Goal: Transaction & Acquisition: Purchase product/service

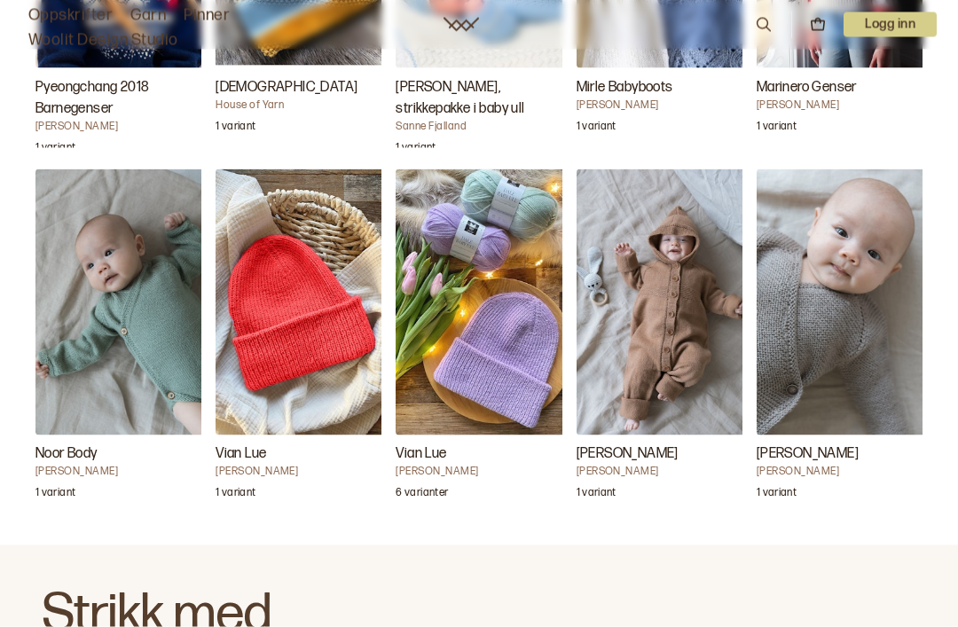
scroll to position [6427, 0]
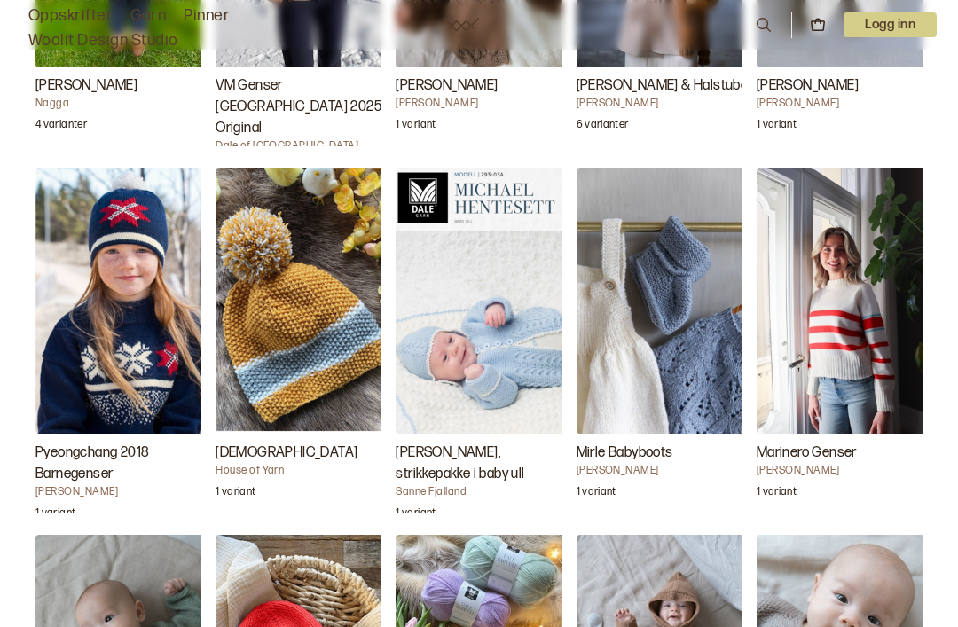
click at [846, 276] on img "Marinero Genser" at bounding box center [844, 301] width 177 height 266
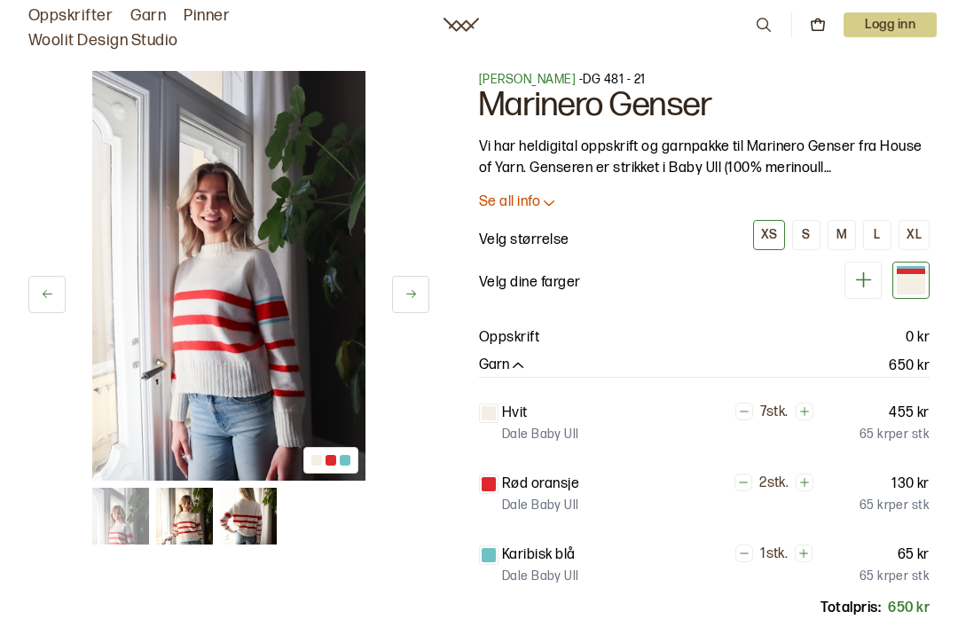
click at [878, 237] on div "L" at bounding box center [876, 235] width 6 height 16
click at [915, 237] on div "XL" at bounding box center [913, 235] width 15 height 16
click at [880, 236] on div "L" at bounding box center [876, 235] width 6 height 16
click at [909, 280] on div at bounding box center [910, 284] width 28 height 20
click at [861, 279] on icon at bounding box center [863, 280] width 16 height 16
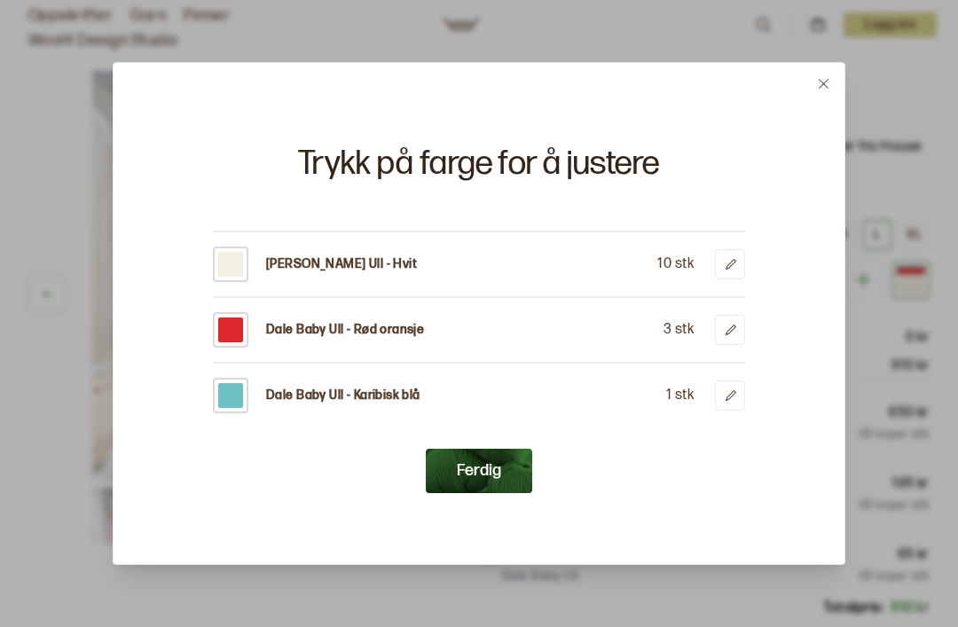
click at [824, 96] on button at bounding box center [823, 84] width 42 height 42
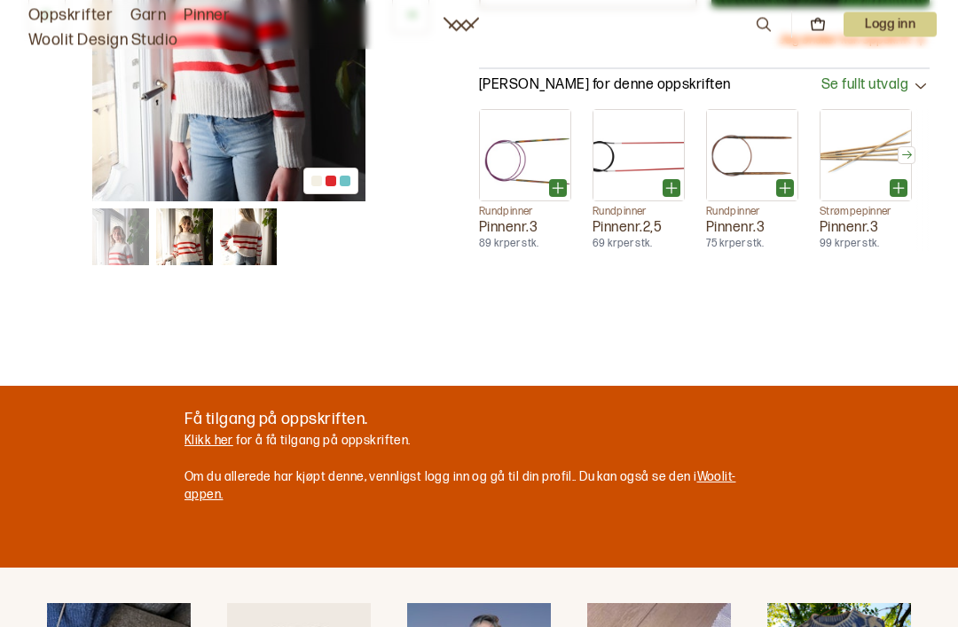
scroll to position [679, 0]
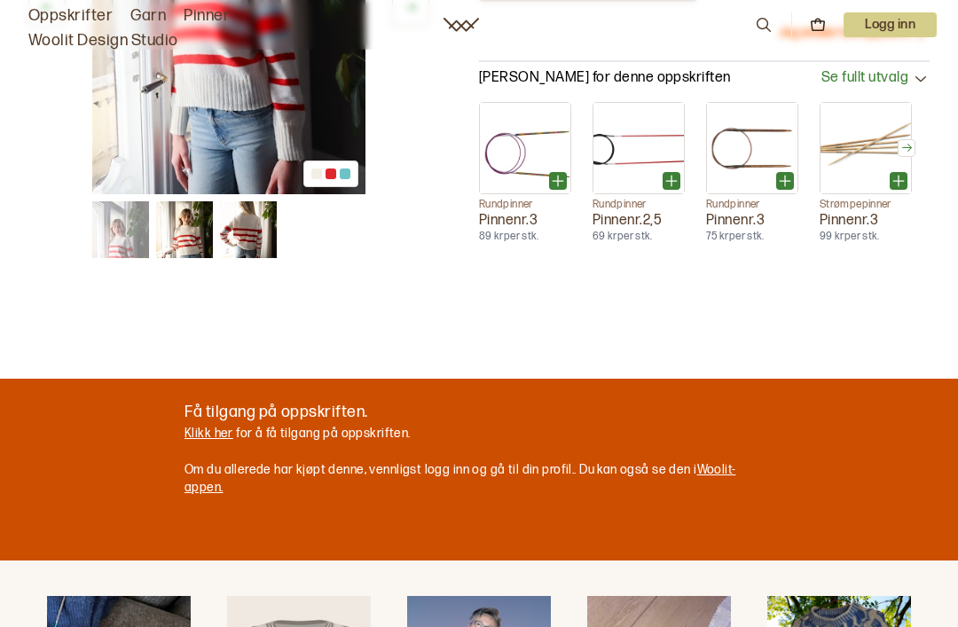
click at [196, 239] on img at bounding box center [184, 229] width 57 height 57
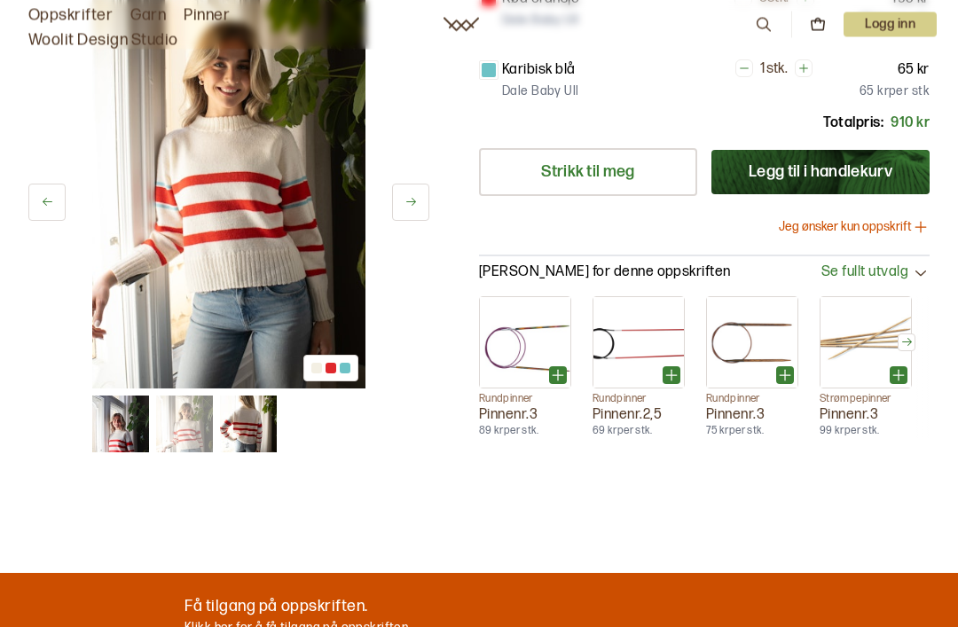
scroll to position [475, 0]
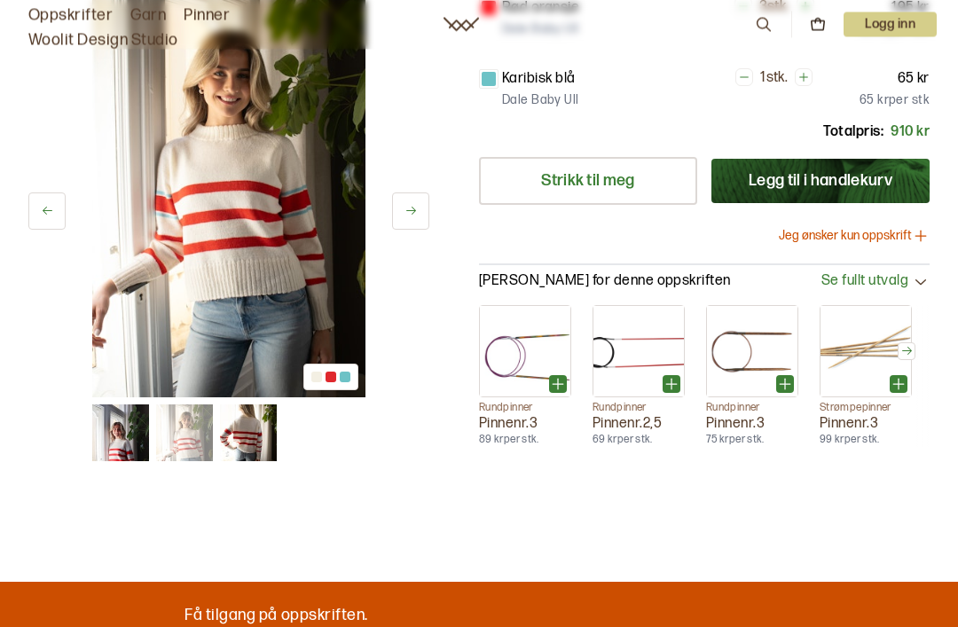
click at [255, 432] on img at bounding box center [248, 433] width 57 height 57
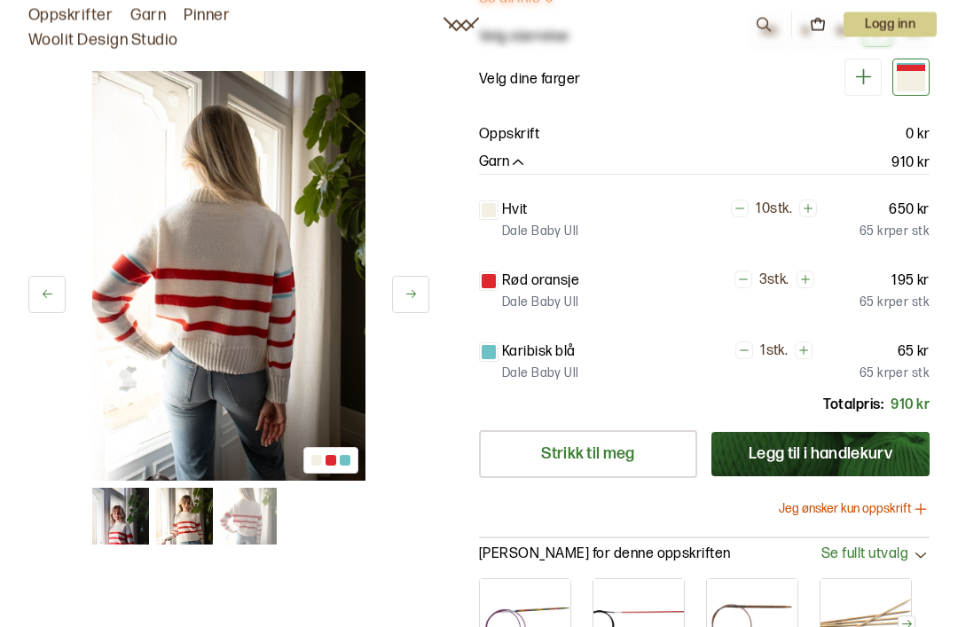
scroll to position [216, 0]
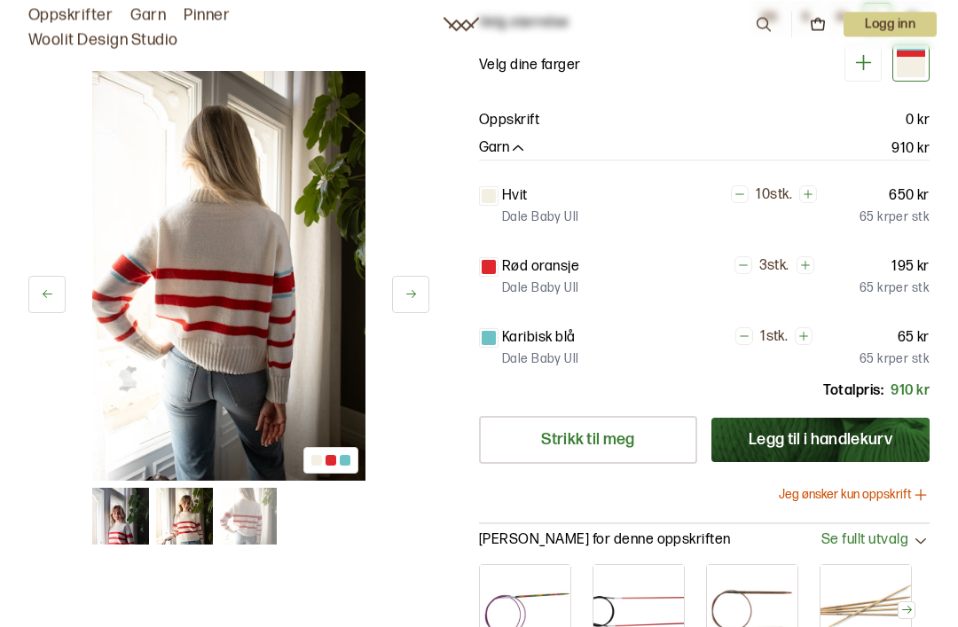
click at [868, 490] on button "Jeg ønsker kun oppskrift" at bounding box center [854, 496] width 151 height 18
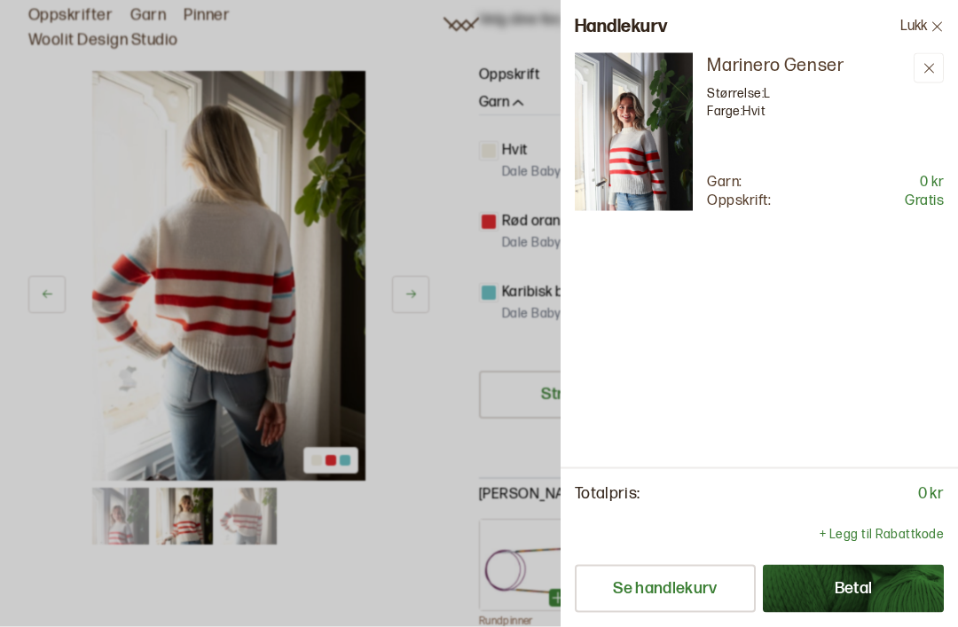
scroll to position [45, 0]
